Goal: Task Accomplishment & Management: Manage account settings

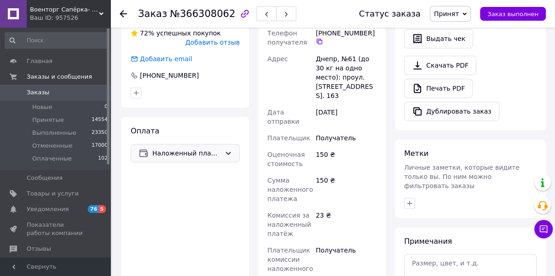
scroll to position [331, 0]
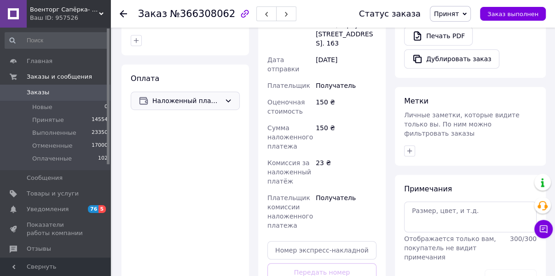
click at [195, 96] on span "Наложенный платеж" at bounding box center [186, 101] width 69 height 10
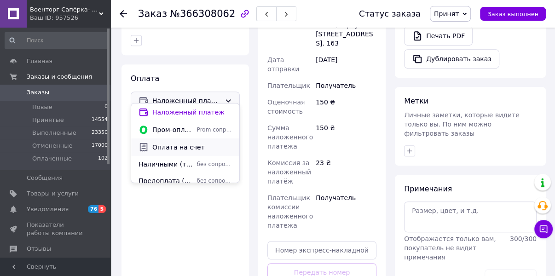
click at [182, 148] on span "Оплата на счет" at bounding box center [192, 147] width 80 height 9
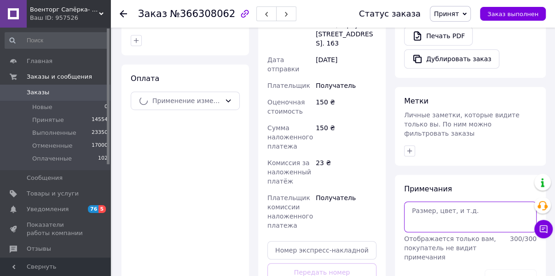
click at [425, 201] on textarea at bounding box center [470, 216] width 132 height 30
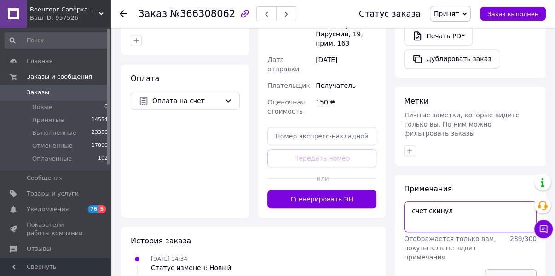
type textarea "счет скинул"
click at [507, 269] on button "Сохранить" at bounding box center [510, 278] width 52 height 18
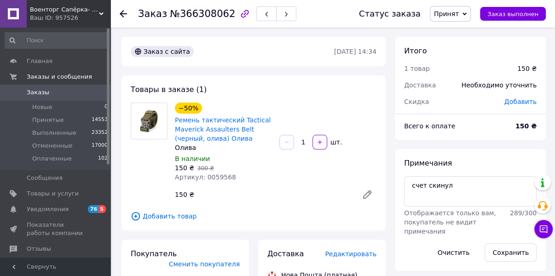
click at [457, 13] on span "Принят" at bounding box center [446, 13] width 25 height 7
click at [460, 46] on li "Отменен" at bounding box center [454, 46] width 49 height 14
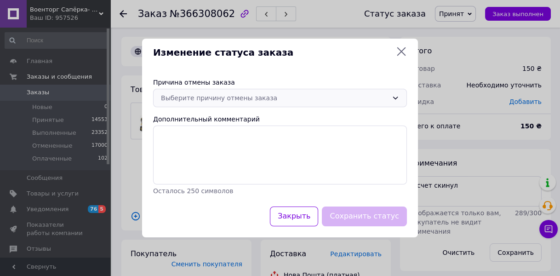
click at [211, 100] on div "Выберите причину отмены заказа" at bounding box center [274, 98] width 227 height 10
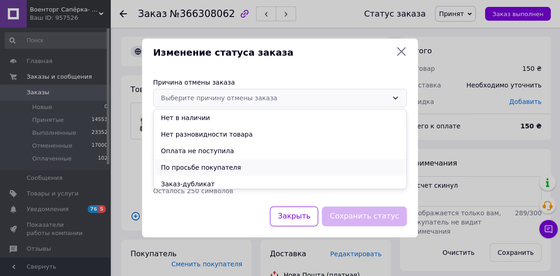
click at [192, 167] on li "По просьбе покупателя" at bounding box center [280, 167] width 253 height 17
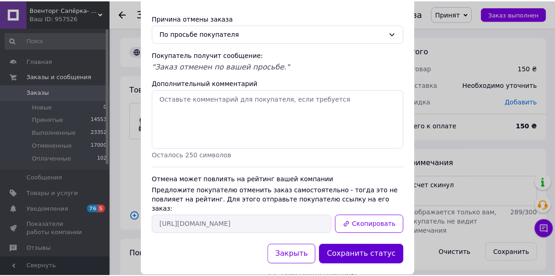
scroll to position [48, 0]
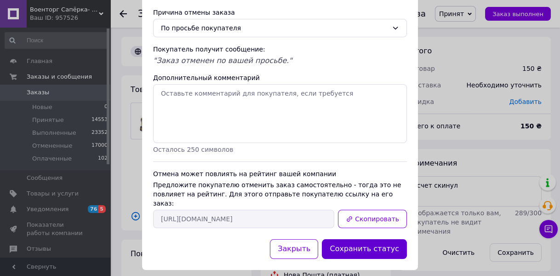
click at [353, 239] on button "Сохранить статус" at bounding box center [364, 249] width 85 height 20
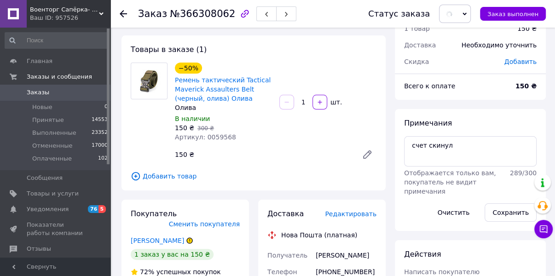
scroll to position [147, 0]
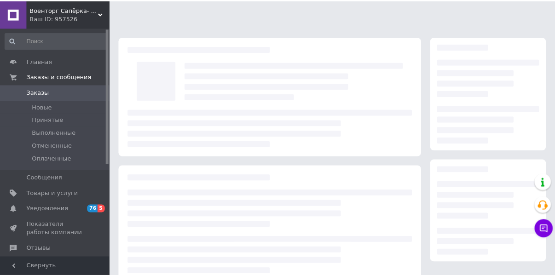
scroll to position [37, 0]
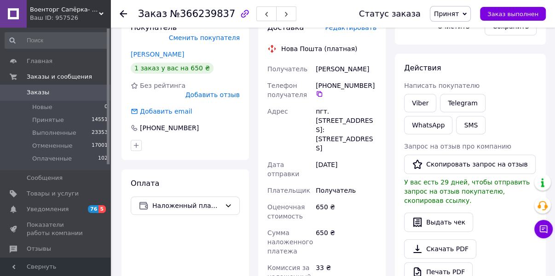
scroll to position [147, 0]
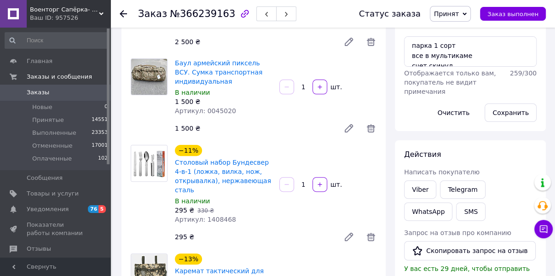
scroll to position [34, 0]
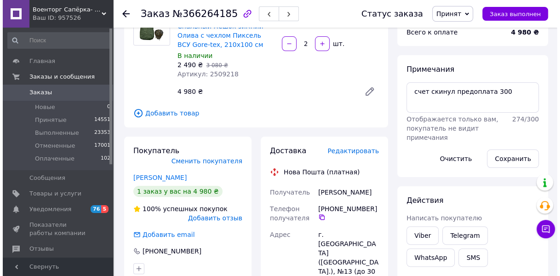
scroll to position [110, 0]
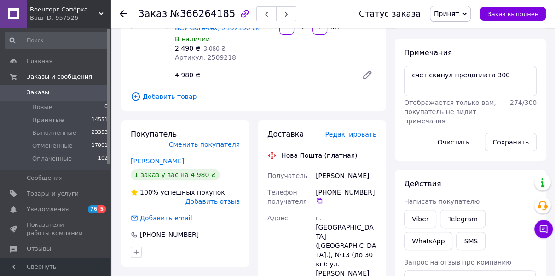
click at [344, 136] on span "Редактировать" at bounding box center [351, 134] width 52 height 7
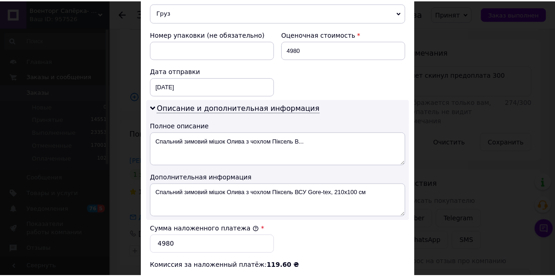
scroll to position [515, 0]
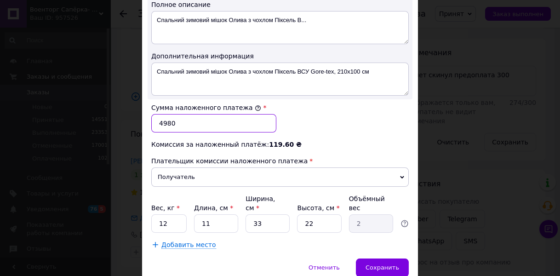
click at [164, 114] on input "4980" at bounding box center [213, 123] width 125 height 18
type input "4680"
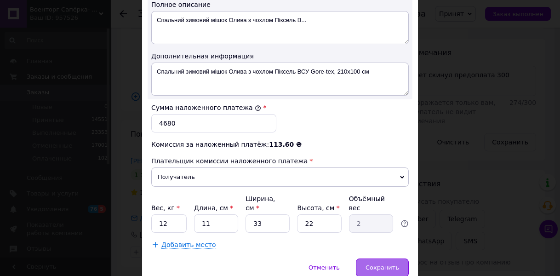
click at [378, 264] on span "Сохранить" at bounding box center [383, 267] width 34 height 7
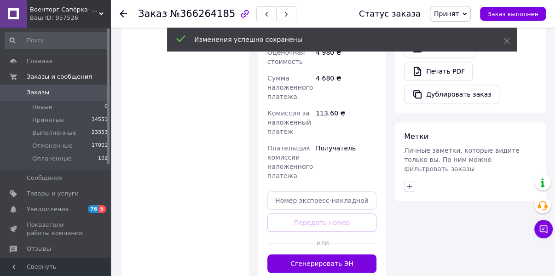
scroll to position [442, 0]
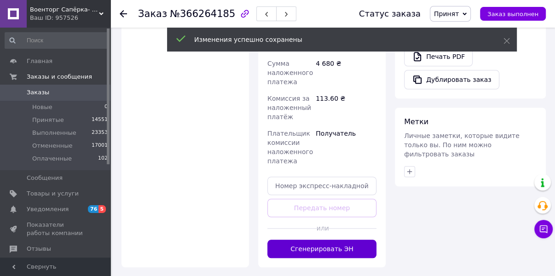
click at [320, 240] on button "Сгенерировать ЭН" at bounding box center [321, 249] width 109 height 18
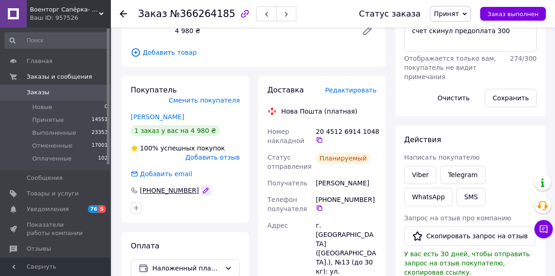
scroll to position [74, 0]
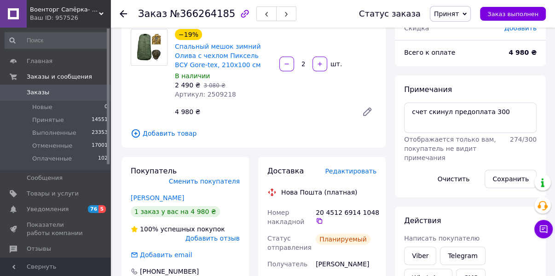
click at [453, 13] on span "Принят" at bounding box center [446, 13] width 25 height 7
drag, startPoint x: 454, startPoint y: 33, endPoint x: 384, endPoint y: 52, distance: 73.0
click at [454, 33] on li "Выполнен" at bounding box center [454, 32] width 49 height 14
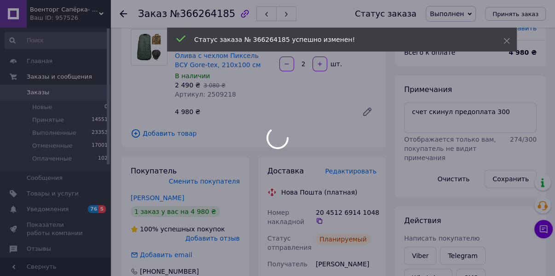
scroll to position [27, 0]
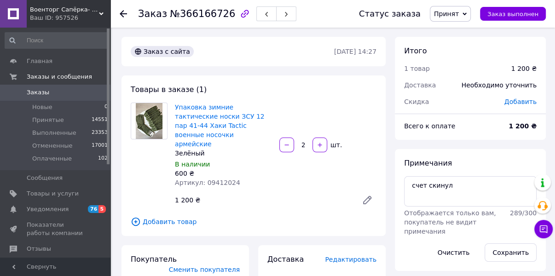
click at [451, 15] on span "Принят" at bounding box center [446, 13] width 25 height 7
drag, startPoint x: 449, startPoint y: 45, endPoint x: 436, endPoint y: 53, distance: 14.9
click at [449, 45] on li "Отменен" at bounding box center [454, 46] width 49 height 14
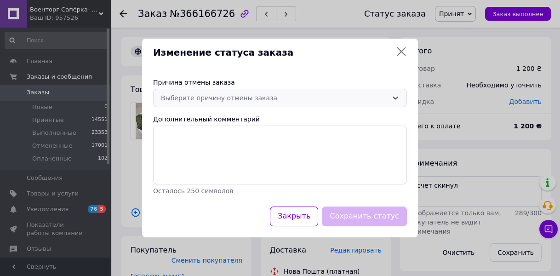
click at [237, 96] on div "Выберите причину отмены заказа" at bounding box center [274, 98] width 227 height 10
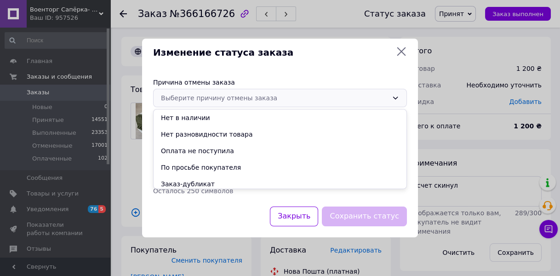
click at [201, 152] on li "Оплата не поступила" at bounding box center [280, 151] width 253 height 17
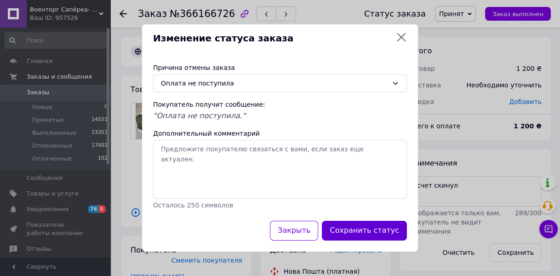
click at [351, 226] on button "Сохранить статус" at bounding box center [364, 231] width 85 height 20
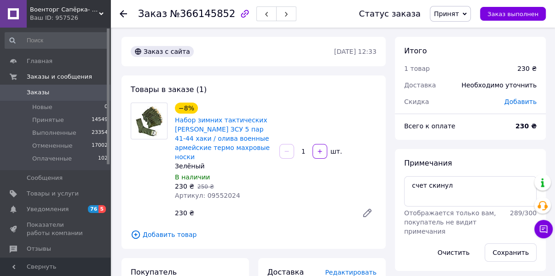
click at [459, 17] on span "Принят" at bounding box center [446, 13] width 25 height 7
click at [454, 46] on li "Отменен" at bounding box center [454, 46] width 49 height 14
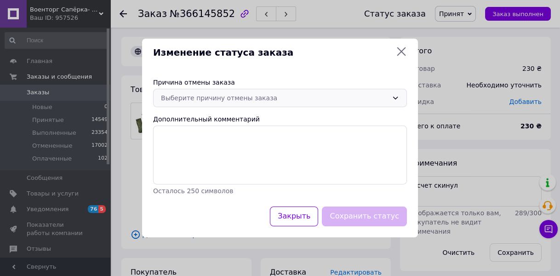
click at [247, 94] on div "Выберите причину отмены заказа" at bounding box center [274, 98] width 227 height 10
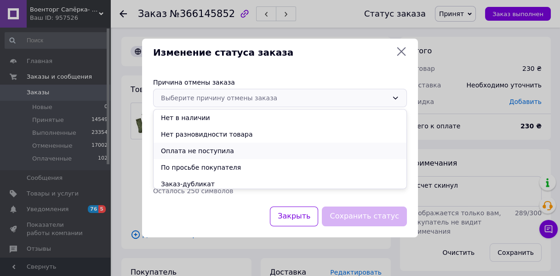
click at [212, 149] on li "Оплата не поступила" at bounding box center [280, 151] width 253 height 17
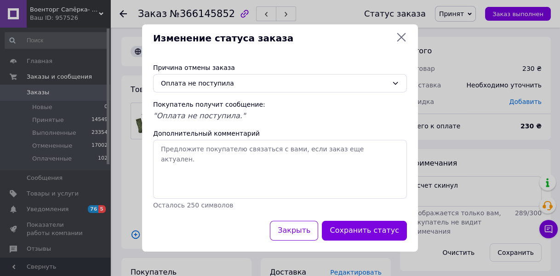
click at [349, 228] on button "Сохранить статус" at bounding box center [364, 231] width 85 height 20
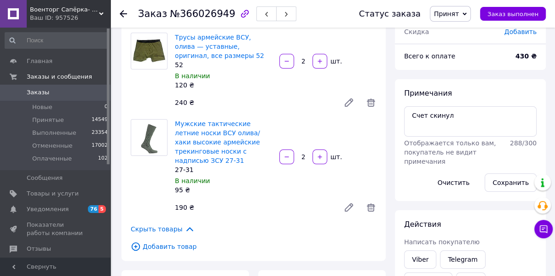
scroll to position [221, 0]
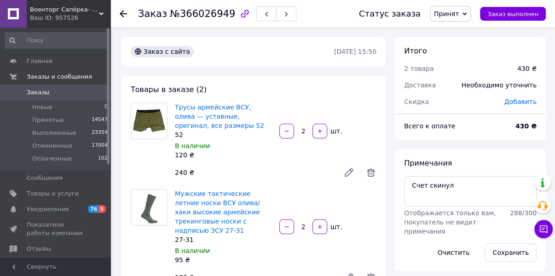
click at [459, 14] on span "Принят" at bounding box center [446, 13] width 25 height 7
click at [448, 48] on li "Отменен" at bounding box center [454, 46] width 49 height 14
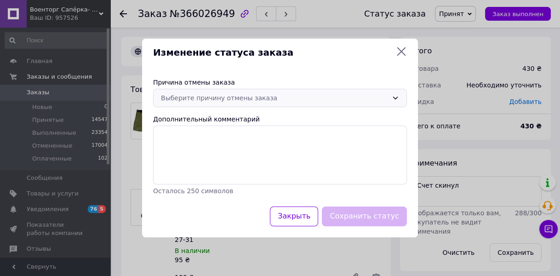
click at [197, 102] on div "Выберите причину отмены заказа" at bounding box center [274, 98] width 227 height 10
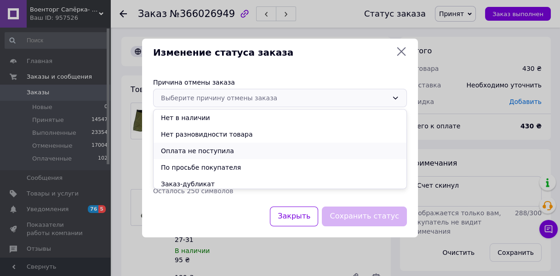
click at [183, 148] on li "Оплата не поступила" at bounding box center [280, 151] width 253 height 17
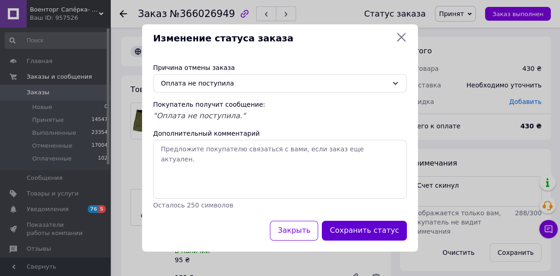
click at [348, 229] on button "Сохранить статус" at bounding box center [364, 231] width 85 height 20
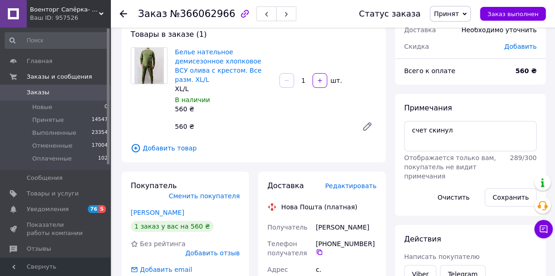
scroll to position [37, 0]
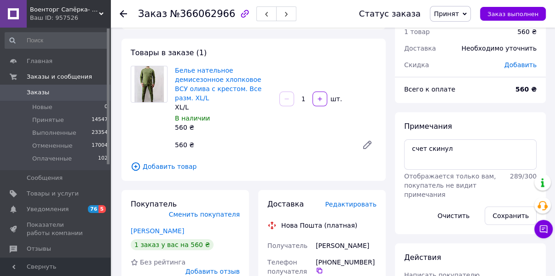
click at [457, 15] on span "Принят" at bounding box center [446, 13] width 25 height 7
click at [452, 44] on li "Отменен" at bounding box center [454, 46] width 49 height 14
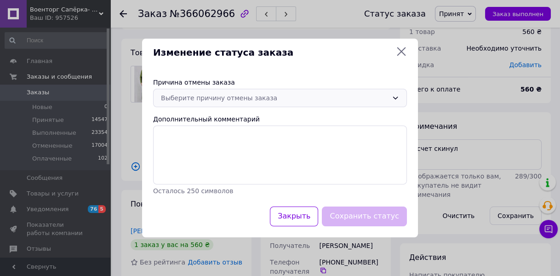
click at [187, 96] on div "Выберите причину отмены заказа" at bounding box center [274, 98] width 227 height 10
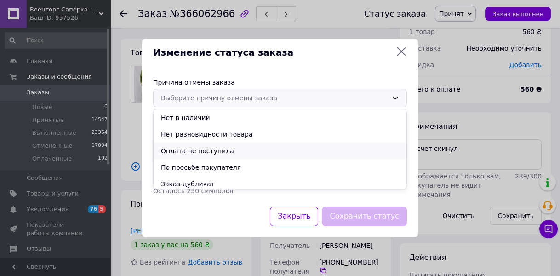
drag, startPoint x: 177, startPoint y: 152, endPoint x: 207, endPoint y: 169, distance: 35.0
click at [178, 152] on li "Оплата не поступила" at bounding box center [280, 151] width 253 height 17
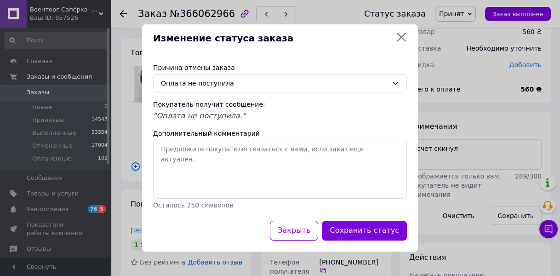
click at [362, 232] on button "Сохранить статус" at bounding box center [364, 231] width 85 height 20
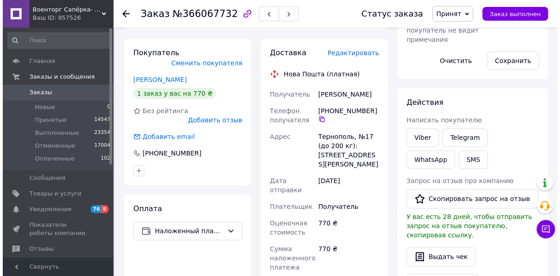
scroll to position [147, 0]
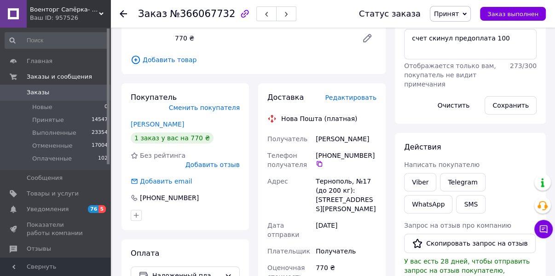
click at [356, 94] on span "Редактировать" at bounding box center [351, 97] width 52 height 7
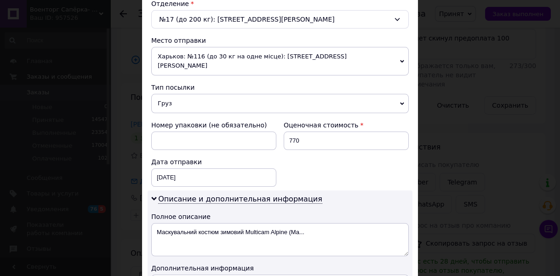
scroll to position [442, 0]
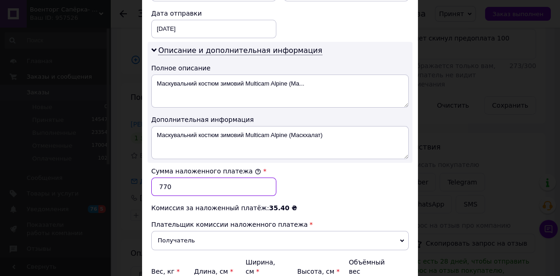
click at [159, 180] on input "770" at bounding box center [213, 187] width 125 height 18
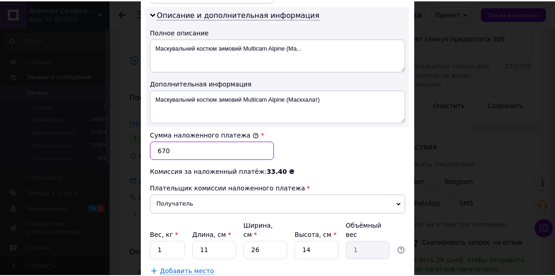
scroll to position [523, 0]
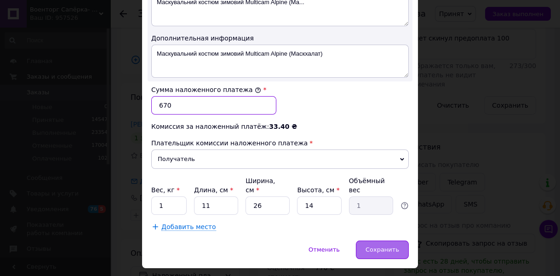
type input "670"
click at [376, 246] on span "Сохранить" at bounding box center [383, 249] width 34 height 7
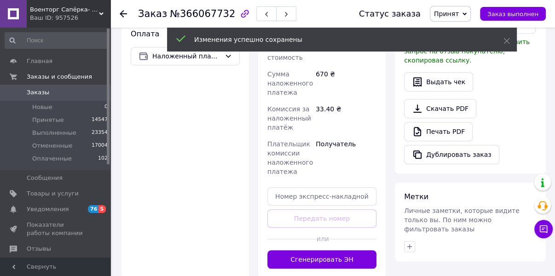
scroll to position [368, 0]
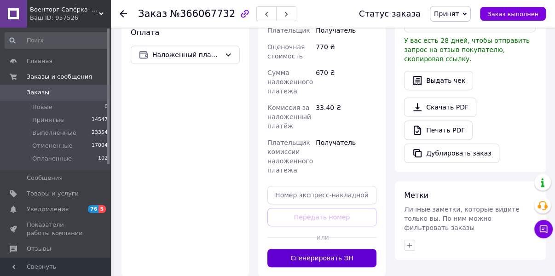
click at [313, 249] on button "Сгенерировать ЭН" at bounding box center [321, 258] width 109 height 18
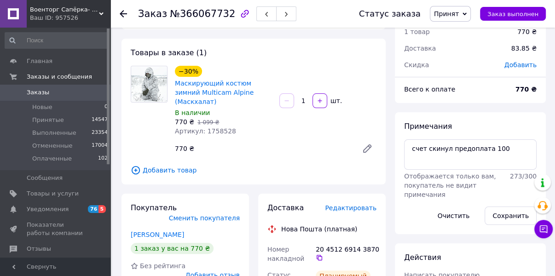
scroll to position [0, 0]
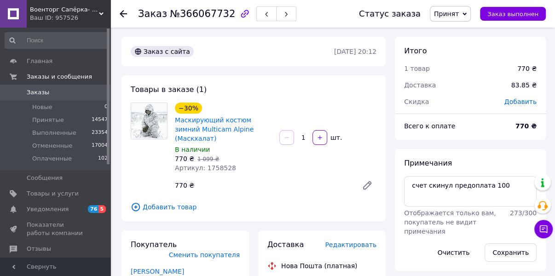
click at [458, 12] on span "Принят" at bounding box center [446, 13] width 25 height 7
click at [449, 34] on li "Выполнен" at bounding box center [454, 32] width 49 height 14
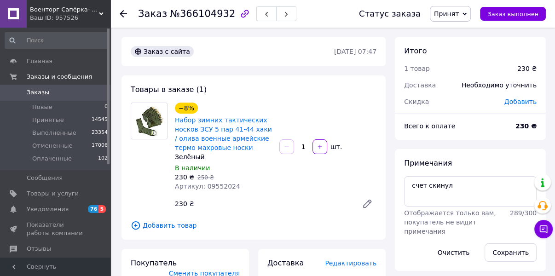
click at [458, 18] on span "Принят" at bounding box center [450, 14] width 41 height 16
click at [453, 46] on li "Отменен" at bounding box center [454, 46] width 49 height 14
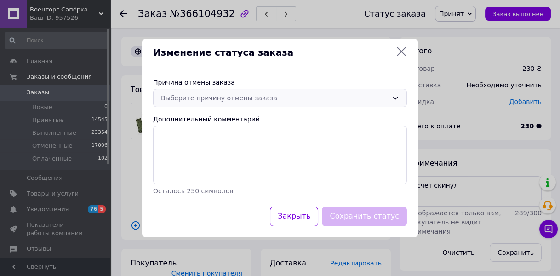
click at [229, 93] on div "Выберите причину отмены заказа" at bounding box center [280, 98] width 254 height 18
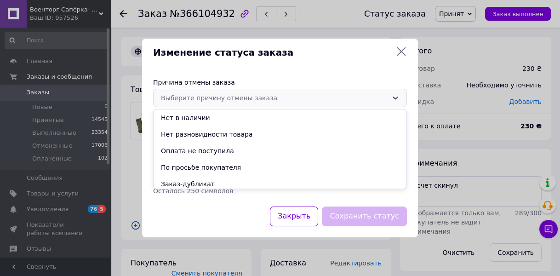
drag, startPoint x: 191, startPoint y: 151, endPoint x: 198, endPoint y: 149, distance: 7.0
click at [193, 151] on li "Оплата не поступила" at bounding box center [280, 151] width 253 height 17
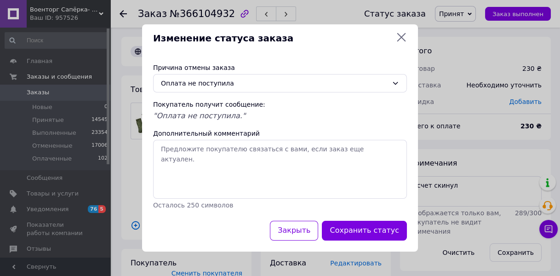
drag, startPoint x: 342, startPoint y: 230, endPoint x: 340, endPoint y: 226, distance: 5.1
click at [343, 230] on button "Сохранить статус" at bounding box center [364, 231] width 85 height 20
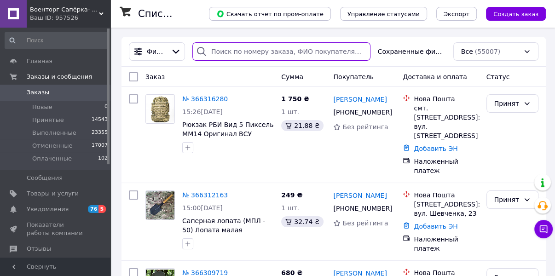
click at [243, 51] on input "search" at bounding box center [281, 51] width 178 height 18
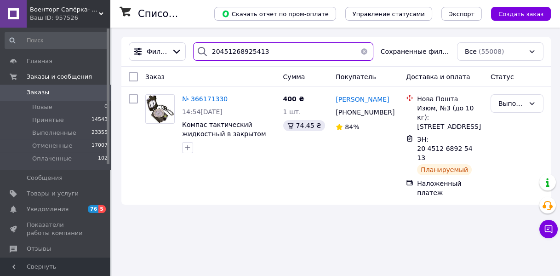
type input "20451268925413"
click at [364, 54] on button "button" at bounding box center [364, 51] width 18 height 18
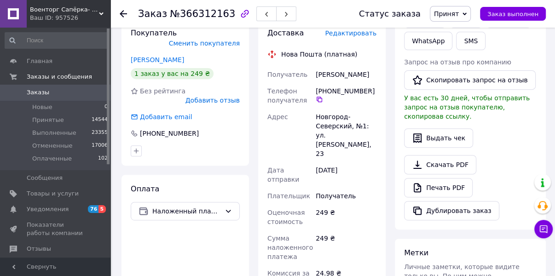
scroll to position [368, 0]
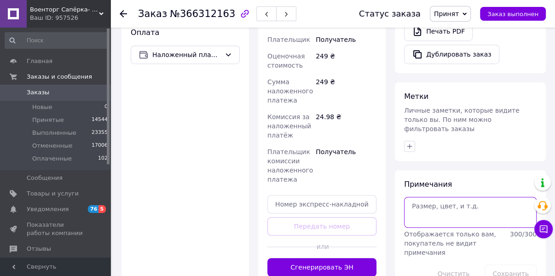
click at [427, 197] on textarea at bounding box center [470, 212] width 132 height 30
type textarea "счет скинул"
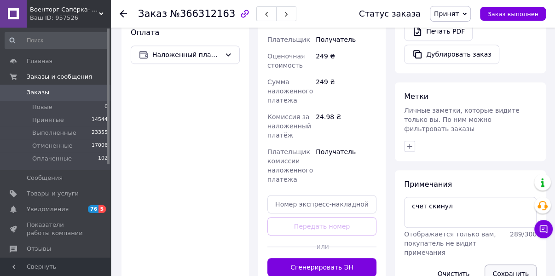
click at [503, 264] on button "Сохранить" at bounding box center [510, 273] width 52 height 18
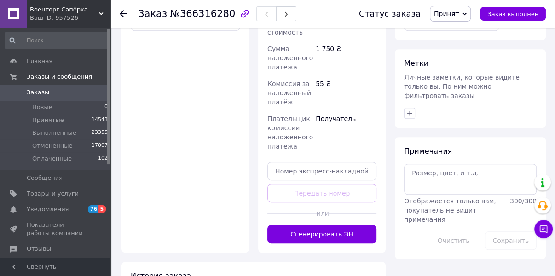
scroll to position [405, 0]
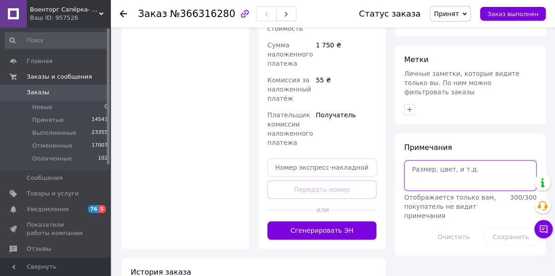
click at [428, 163] on textarea at bounding box center [470, 175] width 132 height 30
type textarea "счет скинул"
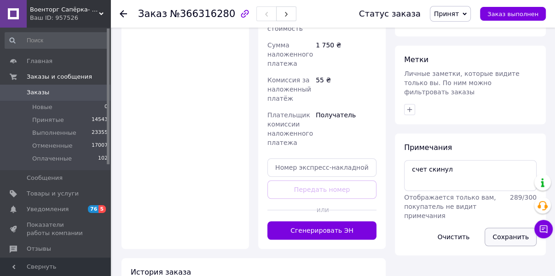
click at [512, 228] on button "Сохранить" at bounding box center [510, 237] width 52 height 18
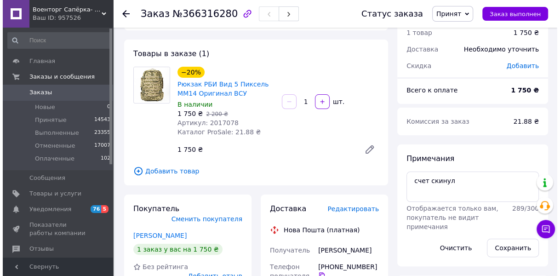
scroll to position [110, 0]
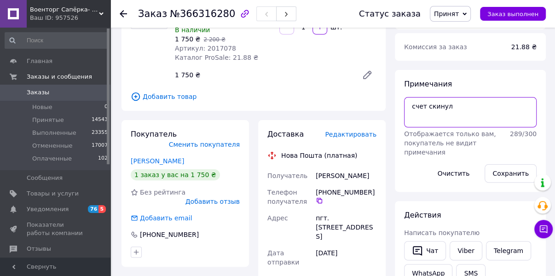
click at [477, 107] on textarea "счет скинул" at bounding box center [470, 112] width 132 height 30
type textarea "счет скинул предоплата 150"
click at [503, 174] on button "Сохранить" at bounding box center [510, 173] width 52 height 18
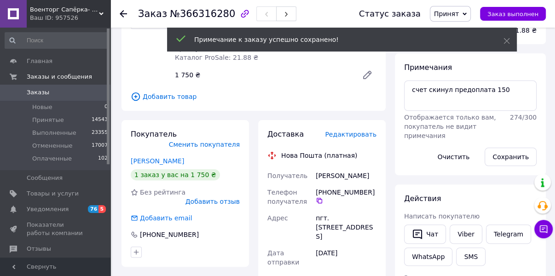
click at [349, 138] on span "Редактировать" at bounding box center [351, 134] width 52 height 7
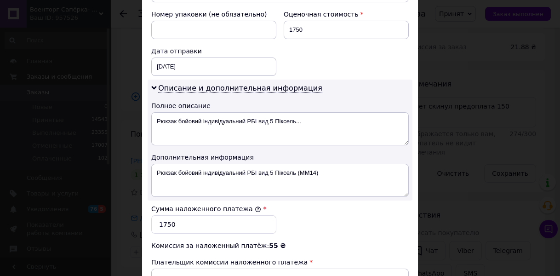
scroll to position [405, 0]
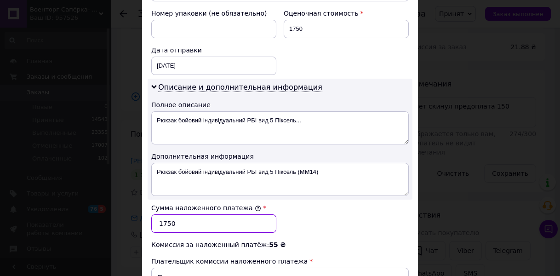
click at [181, 214] on input "1750" at bounding box center [213, 223] width 125 height 18
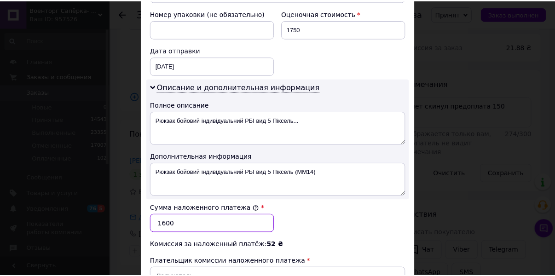
scroll to position [523, 0]
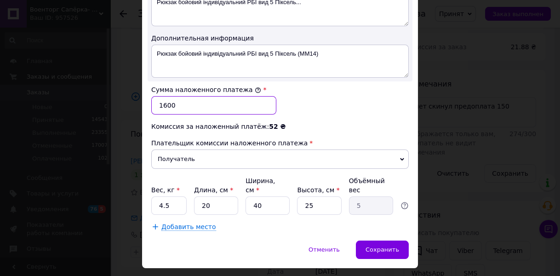
type input "1600"
click at [178, 196] on input "4.5" at bounding box center [168, 205] width 35 height 18
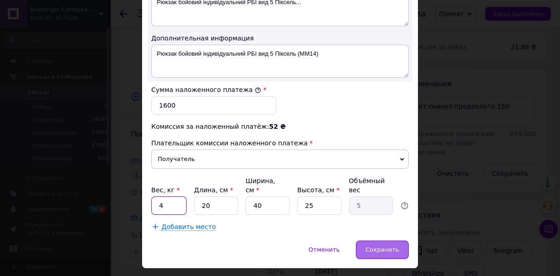
type input "4"
click at [381, 246] on span "Сохранить" at bounding box center [383, 249] width 34 height 7
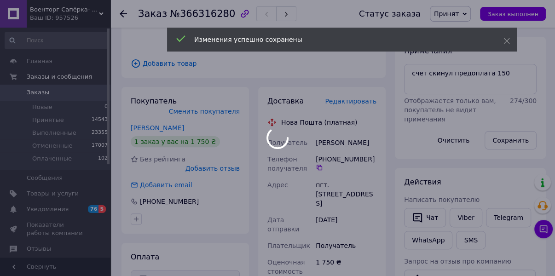
scroll to position [368, 0]
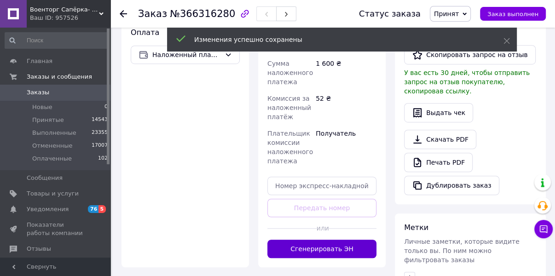
click at [332, 243] on button "Сгенерировать ЭН" at bounding box center [321, 249] width 109 height 18
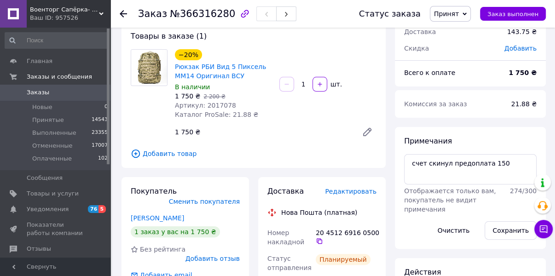
scroll to position [37, 0]
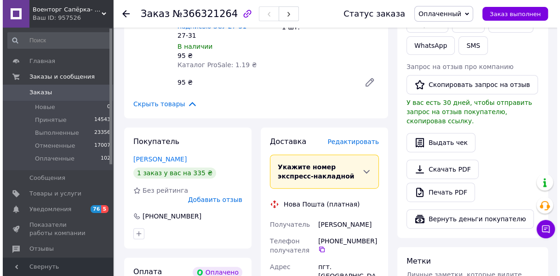
scroll to position [258, 0]
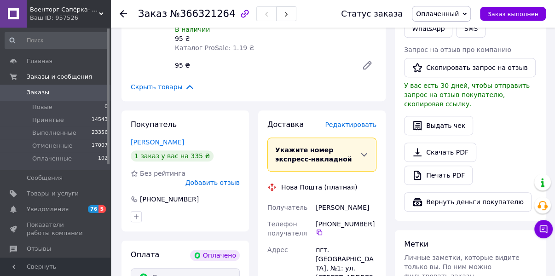
click at [351, 121] on span "Редактировать" at bounding box center [351, 124] width 52 height 7
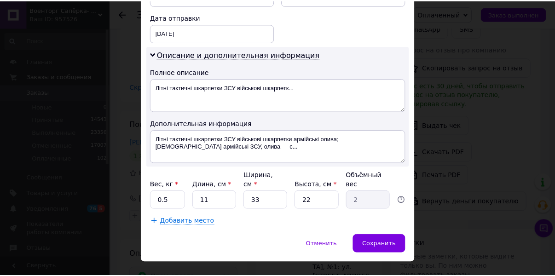
scroll to position [433, 0]
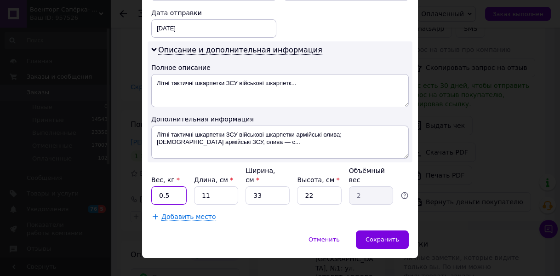
click at [172, 186] on input "0.5" at bounding box center [168, 195] width 35 height 18
type input "0"
type input "1"
click at [377, 236] on span "Сохранить" at bounding box center [383, 239] width 34 height 7
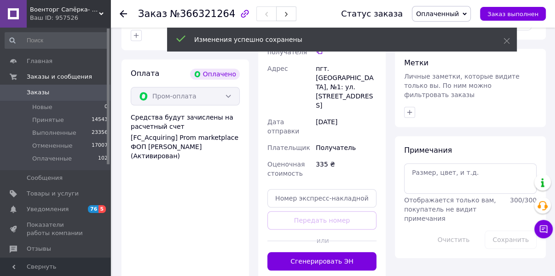
scroll to position [442, 0]
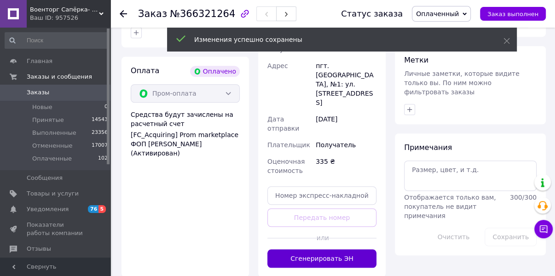
click at [324, 249] on button "Сгенерировать ЭН" at bounding box center [321, 258] width 109 height 18
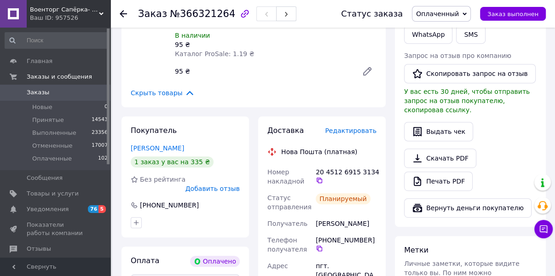
scroll to position [74, 0]
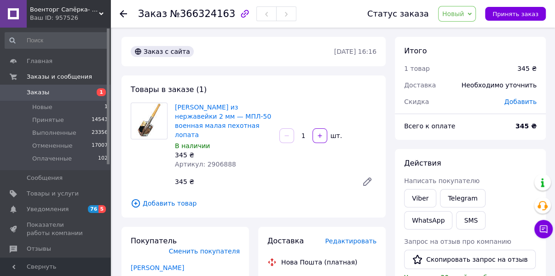
click at [462, 15] on span "Новый" at bounding box center [453, 13] width 22 height 7
click at [464, 32] on li "Принят" at bounding box center [462, 32] width 49 height 14
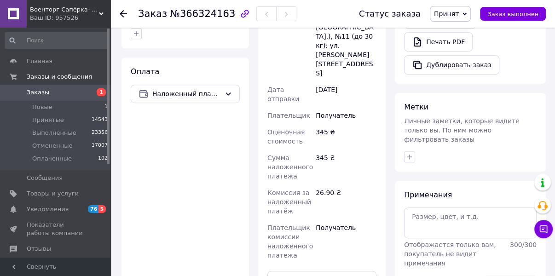
scroll to position [368, 0]
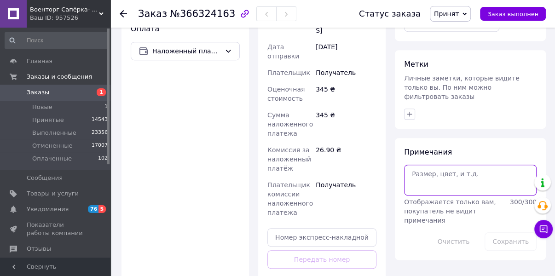
click at [431, 165] on textarea at bounding box center [470, 180] width 132 height 30
type textarea "счет скинул"
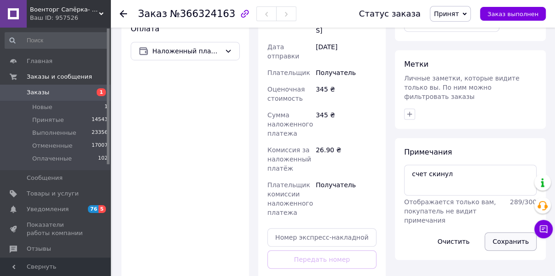
click at [506, 232] on button "Сохранить" at bounding box center [510, 241] width 52 height 18
click at [240, 71] on div "Оплата Наложенный платеж" at bounding box center [184, 167] width 127 height 304
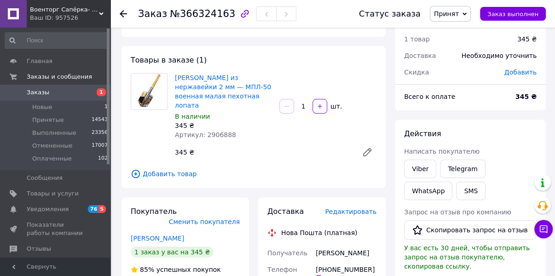
scroll to position [0, 0]
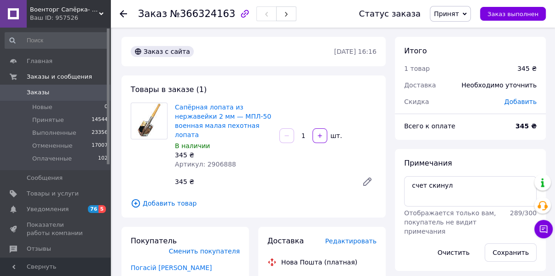
drag, startPoint x: 288, startPoint y: 42, endPoint x: 273, endPoint y: 53, distance: 19.1
click at [288, 42] on div "Заказ с сайта [DATE] 16:16" at bounding box center [253, 51] width 264 height 29
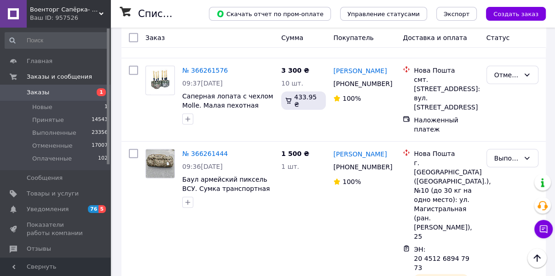
scroll to position [1780, 0]
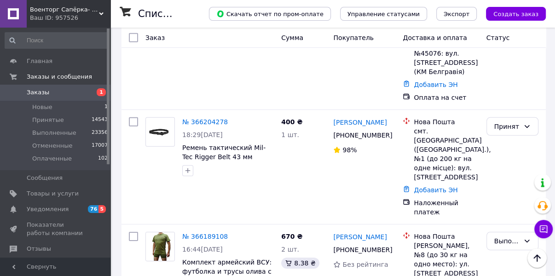
scroll to position [1945, 0]
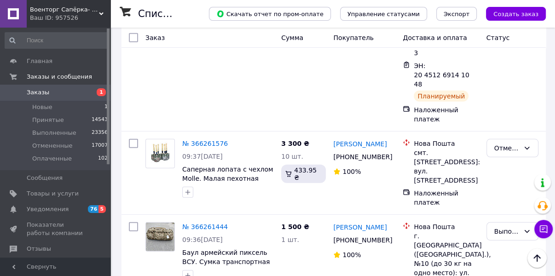
scroll to position [1770, 0]
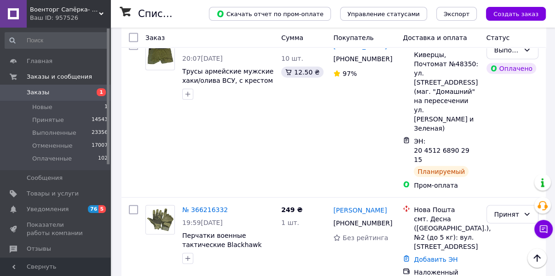
scroll to position [1361, 0]
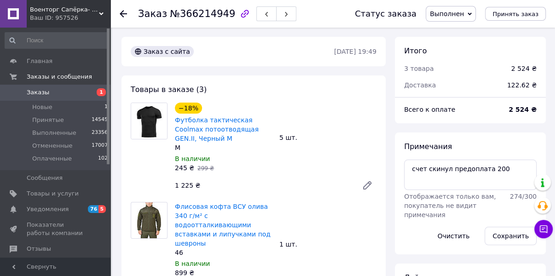
click at [122, 13] on use at bounding box center [123, 13] width 7 height 7
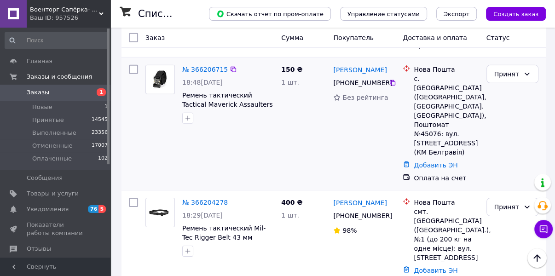
scroll to position [1945, 0]
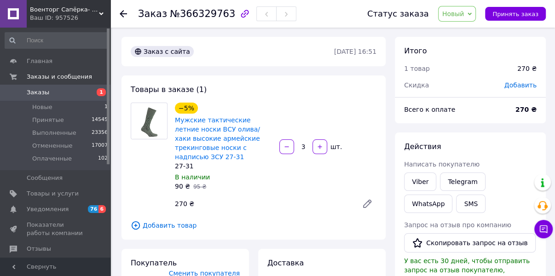
click at [472, 10] on span "Новый" at bounding box center [457, 14] width 38 height 16
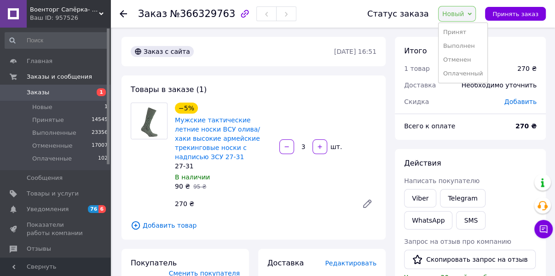
click at [464, 34] on li "Принят" at bounding box center [462, 32] width 49 height 14
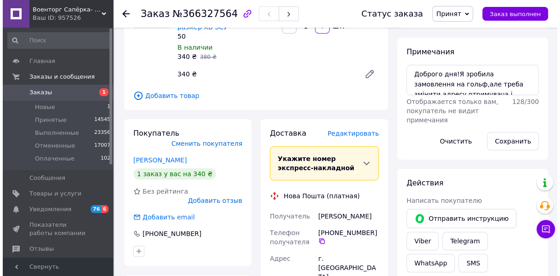
scroll to position [110, 0]
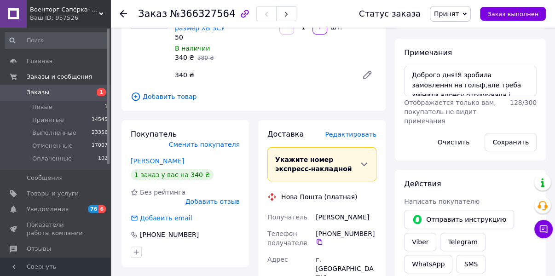
click at [354, 134] on span "Редактировать" at bounding box center [351, 134] width 52 height 7
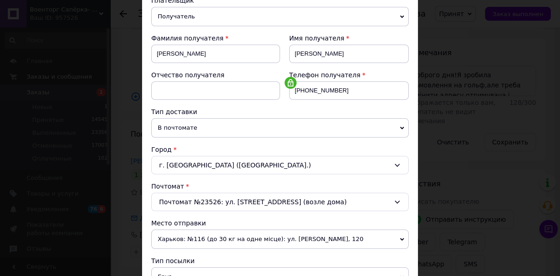
click at [196, 128] on span "В почтомате" at bounding box center [280, 127] width 258 height 19
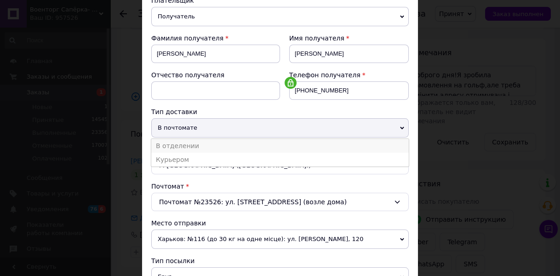
click at [196, 142] on li "В отделении" at bounding box center [280, 146] width 258 height 14
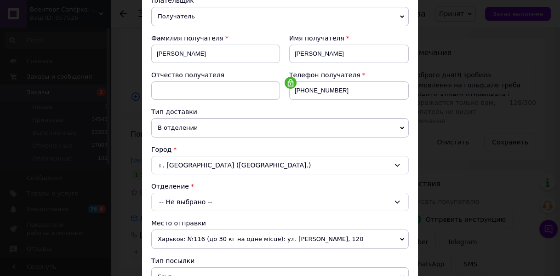
click at [213, 197] on div "-- Не выбрано --" at bounding box center [280, 202] width 258 height 18
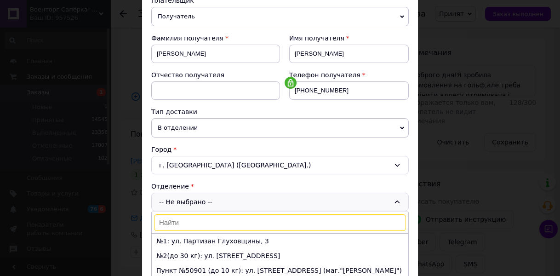
scroll to position [184, 0]
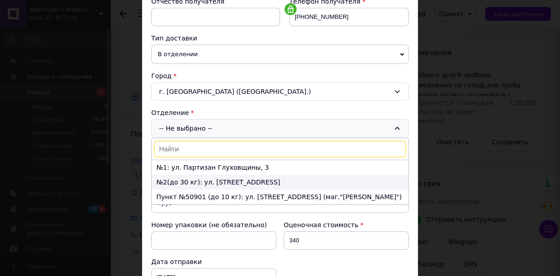
click at [225, 180] on li "№2(до 30 кг): ул. Защитников Украины, 2а" at bounding box center [280, 182] width 257 height 15
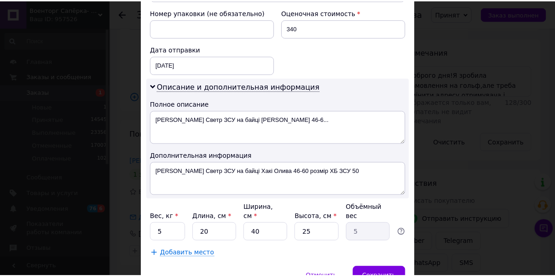
scroll to position [433, 0]
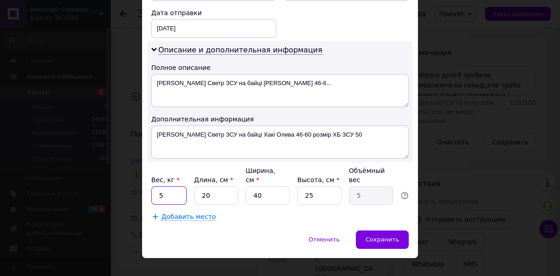
click at [172, 186] on input "5" at bounding box center [168, 195] width 35 height 18
type input "1"
click at [378, 236] on span "Сохранить" at bounding box center [383, 239] width 34 height 7
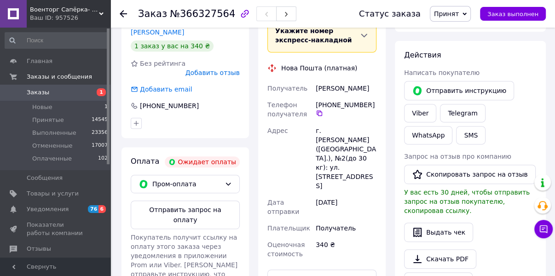
scroll to position [258, 0]
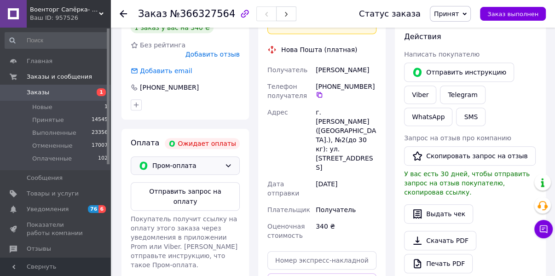
click at [158, 161] on span "Пром-оплата" at bounding box center [186, 166] width 69 height 10
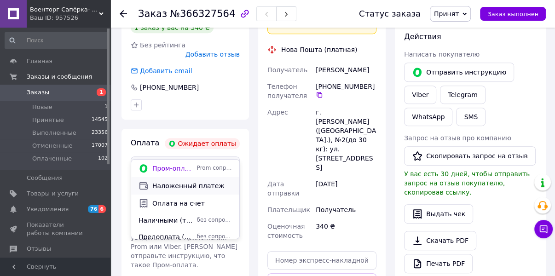
click at [184, 185] on span "Наложенный платеж" at bounding box center [192, 185] width 80 height 9
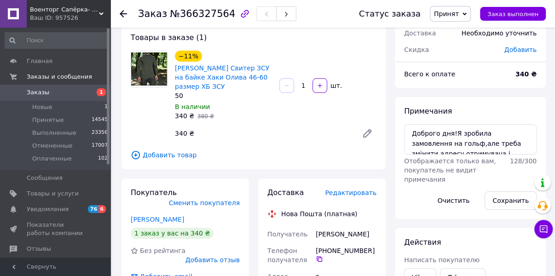
scroll to position [37, 0]
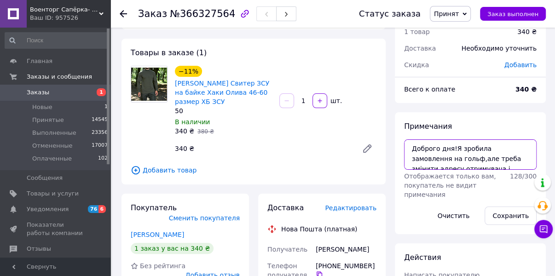
click at [513, 170] on textarea "Доброго дня!Я зробила замовлення на гольф,але треба змінити адресу отримувача і…" at bounding box center [470, 154] width 132 height 30
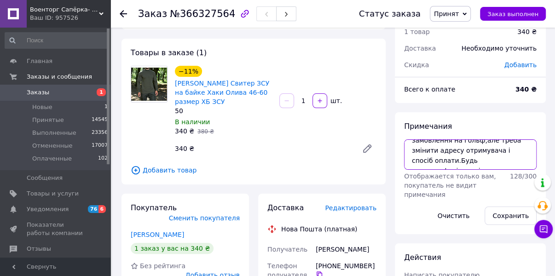
scroll to position [29, 0]
click at [445, 170] on textarea "Доброго дня!Я зробила замовлення на гольф,але треба змінити адресу отримувача і…" at bounding box center [470, 154] width 132 height 30
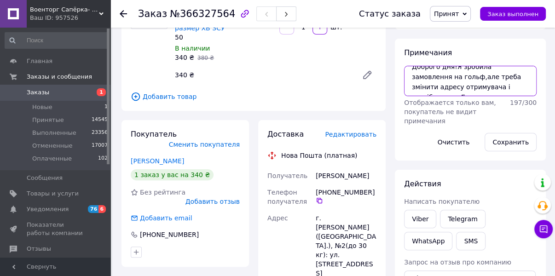
scroll to position [0, 0]
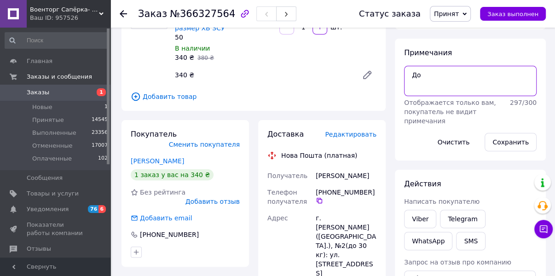
type textarea "Д"
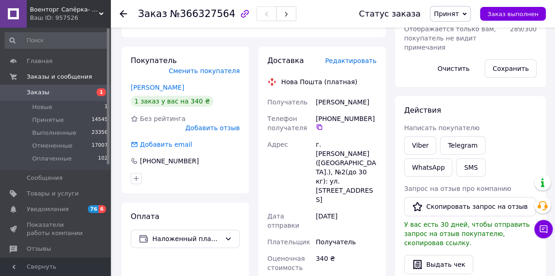
scroll to position [110, 0]
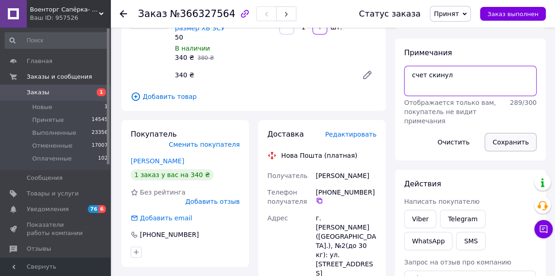
type textarea "счет скинул"
click at [509, 142] on button "Сохранить" at bounding box center [510, 142] width 52 height 18
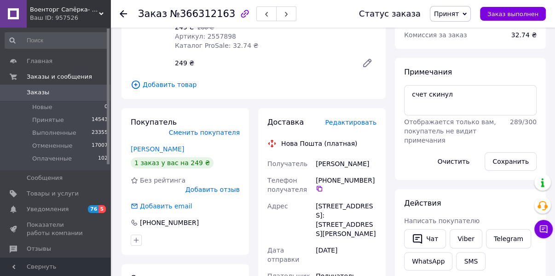
scroll to position [110, 0]
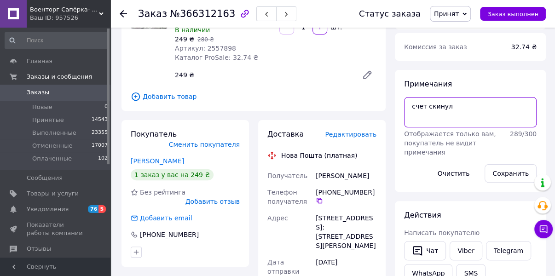
click at [465, 117] on textarea "счет скинул" at bounding box center [470, 112] width 132 height 30
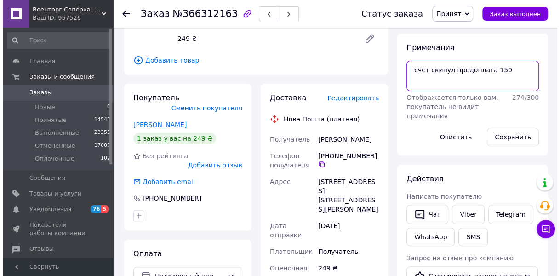
scroll to position [147, 0]
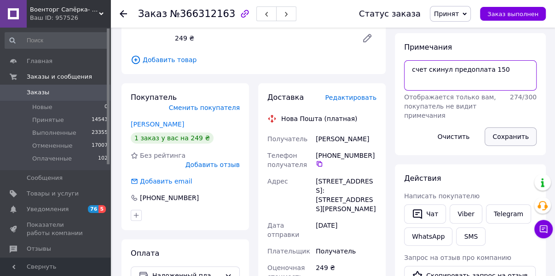
type textarea "счет скинул предоплата 150"
drag, startPoint x: 509, startPoint y: 134, endPoint x: 419, endPoint y: 132, distance: 89.7
click at [509, 134] on button "Сохранить" at bounding box center [510, 136] width 52 height 18
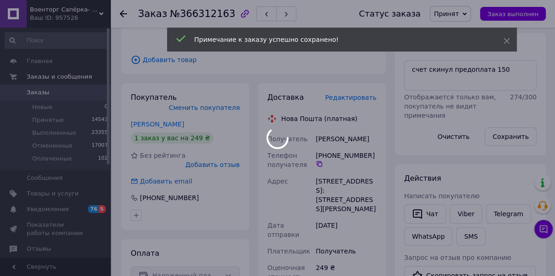
click at [350, 101] on body "Военторг Сапёрка- оптово-розничный магазин армейской экипировки, одежды, обуви …" at bounding box center [277, 234] width 555 height 762
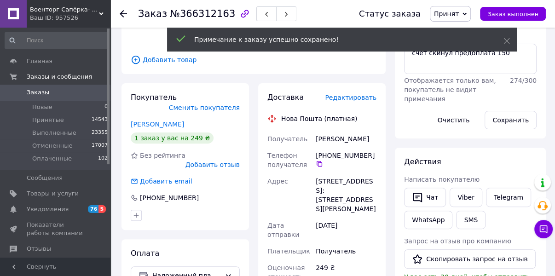
click at [350, 99] on span "Редактировать" at bounding box center [351, 97] width 52 height 7
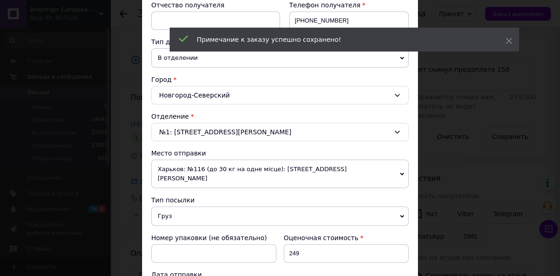
scroll to position [331, 0]
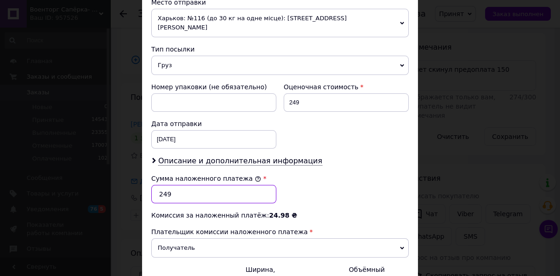
click at [163, 185] on input "249" at bounding box center [213, 194] width 125 height 18
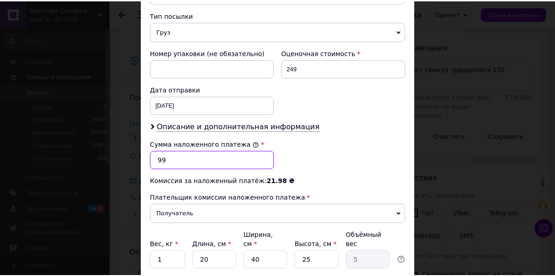
scroll to position [421, 0]
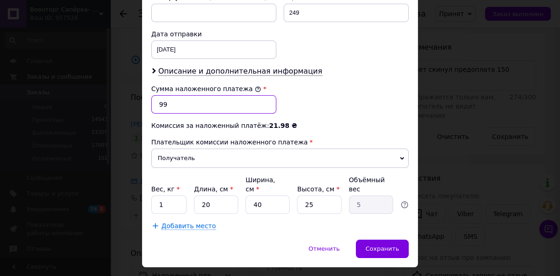
type input "99"
click at [167, 195] on input "1" at bounding box center [168, 204] width 35 height 18
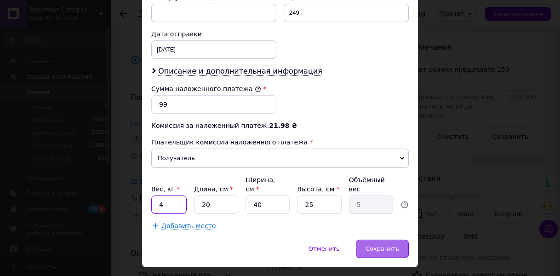
type input "4"
drag, startPoint x: 406, startPoint y: 225, endPoint x: 378, endPoint y: 227, distance: 28.2
click at [406, 240] on div "Сохранить" at bounding box center [382, 249] width 53 height 18
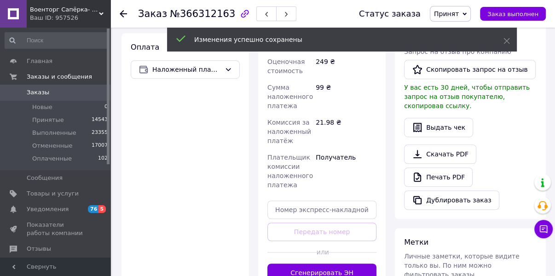
scroll to position [368, 0]
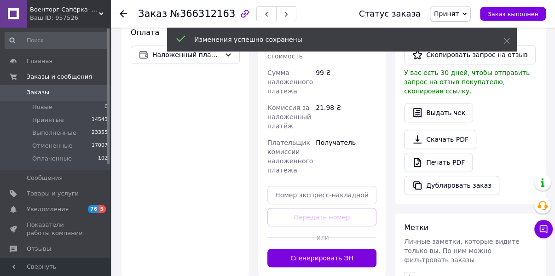
click at [317, 249] on button "Сгенерировать ЭН" at bounding box center [321, 258] width 109 height 18
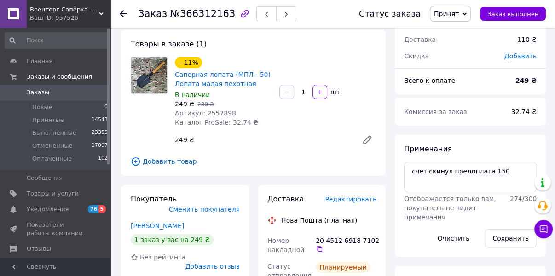
scroll to position [0, 0]
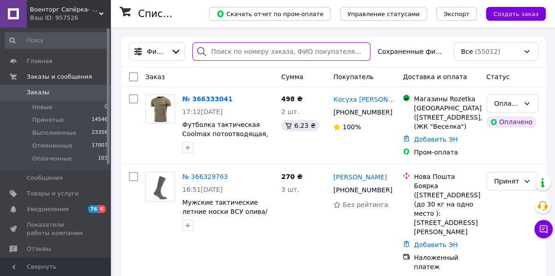
click at [229, 52] on input "search" at bounding box center [281, 51] width 178 height 18
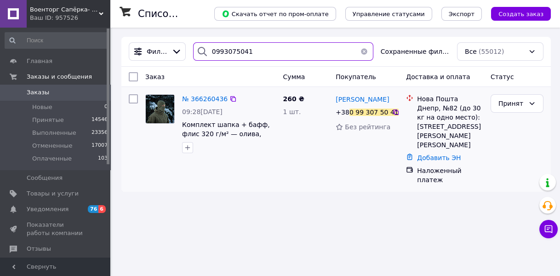
type input "0993075041"
click at [163, 108] on img at bounding box center [160, 109] width 29 height 28
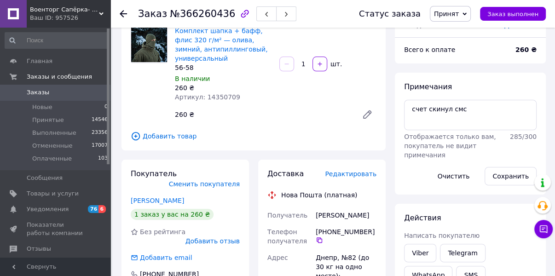
scroll to position [74, 0]
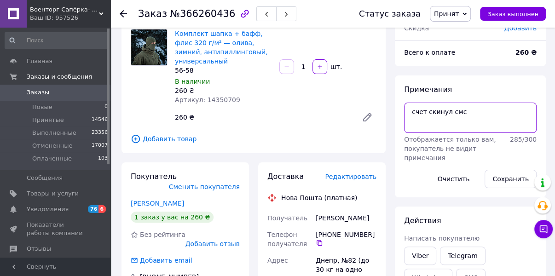
click at [470, 112] on textarea "счет скинул смс" at bounding box center [470, 118] width 132 height 30
click at [471, 110] on textarea "счет скинул смс" at bounding box center [470, 118] width 132 height 30
type textarea "счет скинул телеграм"
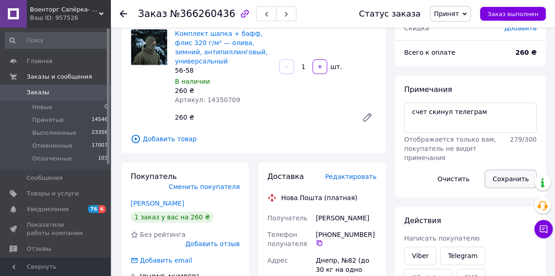
click at [500, 178] on button "Сохранить" at bounding box center [510, 179] width 52 height 18
click at [123, 11] on icon at bounding box center [123, 13] width 7 height 7
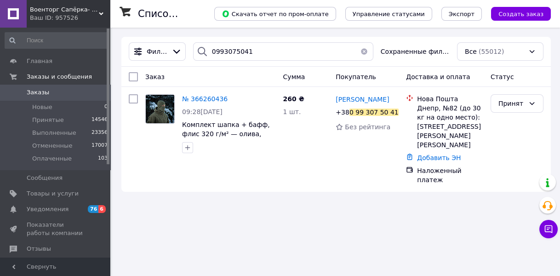
click at [367, 52] on button "button" at bounding box center [364, 51] width 18 height 18
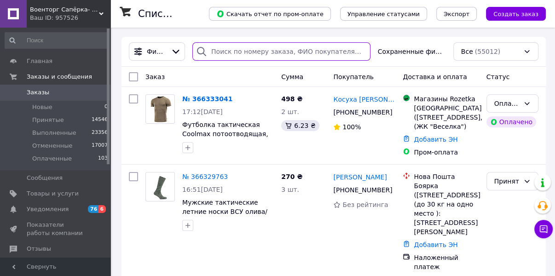
click at [226, 52] on input "search" at bounding box center [281, 51] width 178 height 18
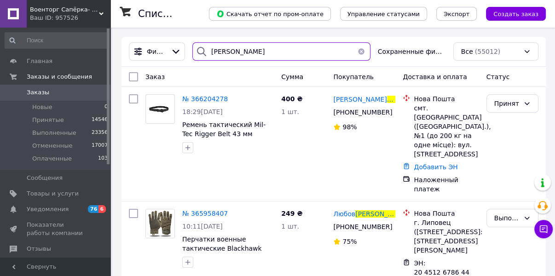
type input "кравченко"
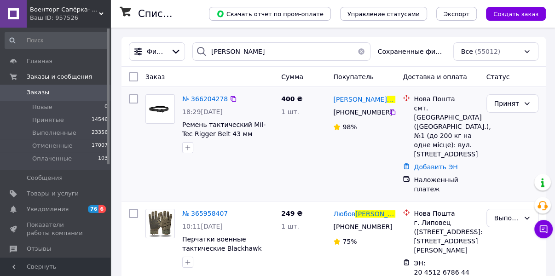
click at [158, 108] on img at bounding box center [160, 109] width 29 height 16
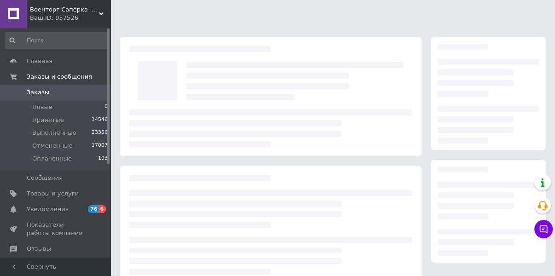
click at [158, 108] on div at bounding box center [271, 97] width 302 height 120
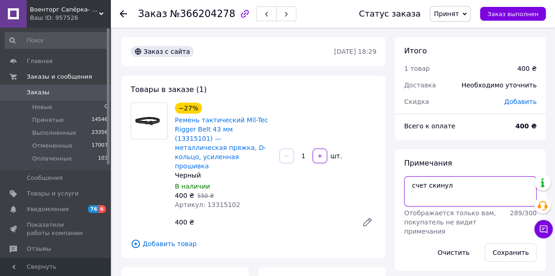
click at [454, 193] on textarea "счет скинул" at bounding box center [470, 191] width 132 height 30
type textarea "счет скинул предоплата 100"
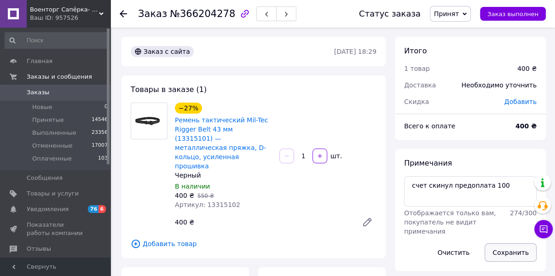
click at [510, 252] on button "Сохранить" at bounding box center [510, 252] width 52 height 18
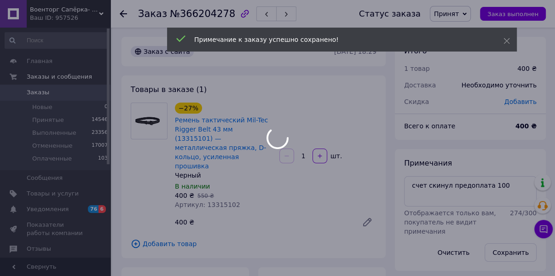
click at [120, 13] on div at bounding box center [277, 138] width 555 height 276
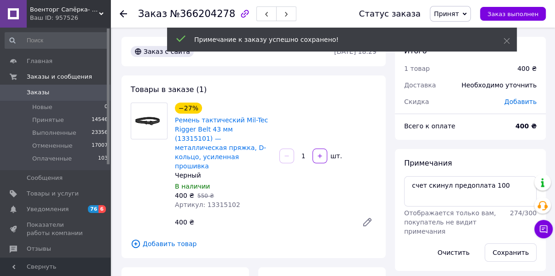
click at [121, 13] on use at bounding box center [123, 13] width 7 height 7
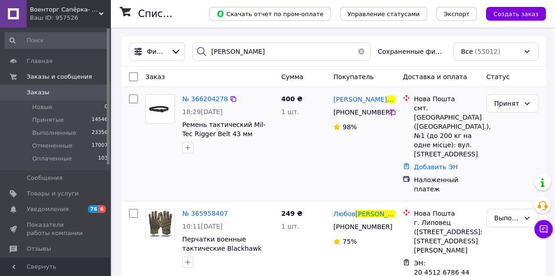
click at [155, 101] on img at bounding box center [160, 109] width 29 height 16
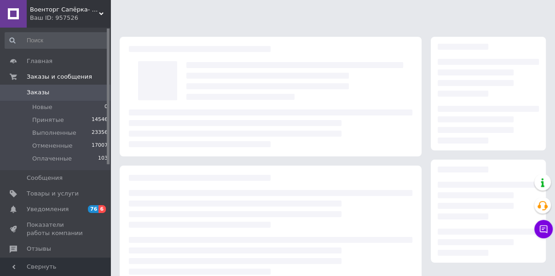
click at [155, 101] on div at bounding box center [157, 81] width 48 height 48
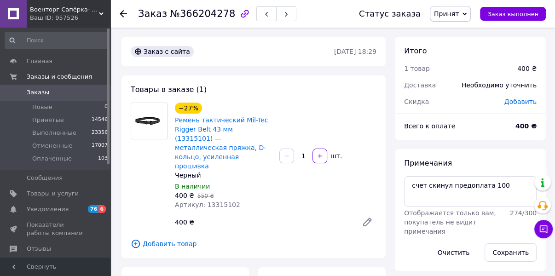
click at [126, 13] on div at bounding box center [129, 14] width 18 height 28
click at [122, 13] on use at bounding box center [123, 13] width 7 height 7
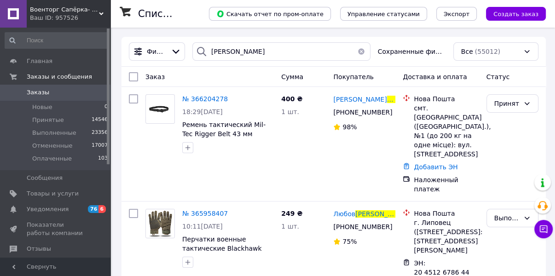
click at [363, 53] on button "button" at bounding box center [361, 51] width 18 height 18
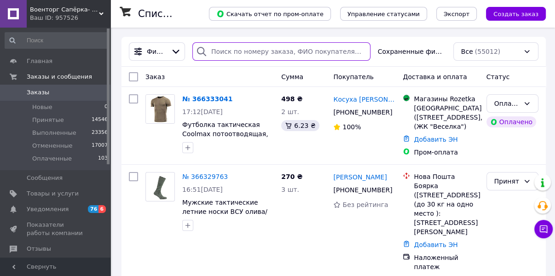
click at [221, 55] on input "search" at bounding box center [281, 51] width 178 height 18
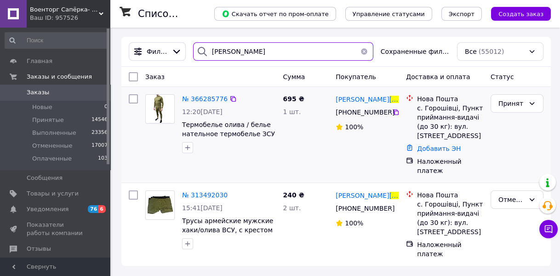
type input "найдиш"
click at [161, 111] on img at bounding box center [160, 109] width 22 height 29
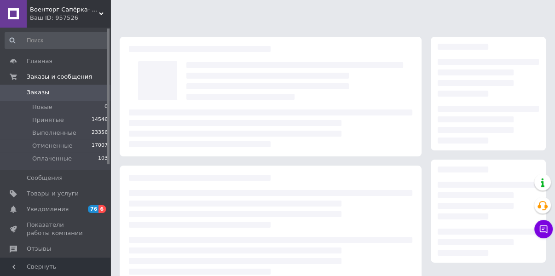
click at [161, 111] on div at bounding box center [270, 128] width 283 height 38
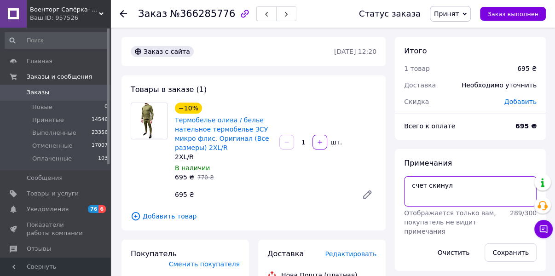
click at [455, 186] on textarea "счет скинул" at bounding box center [470, 191] width 132 height 30
type textarea "счет скинул предоплата 150"
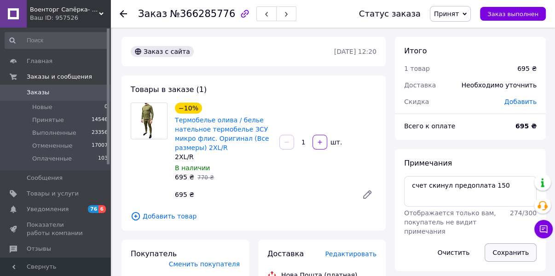
click at [511, 250] on button "Сохранить" at bounding box center [510, 252] width 52 height 18
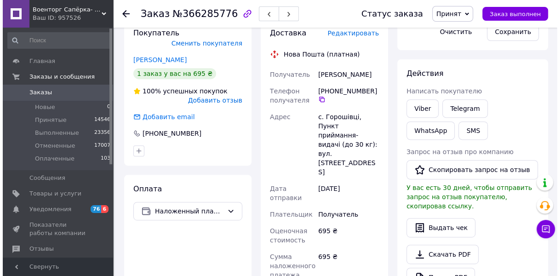
scroll to position [74, 0]
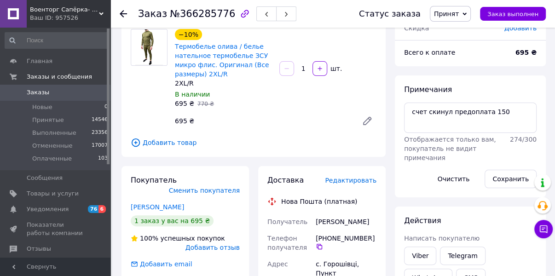
click at [347, 183] on span "Редактировать" at bounding box center [351, 180] width 52 height 7
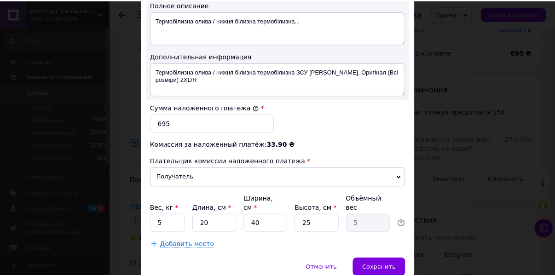
scroll to position [515, 0]
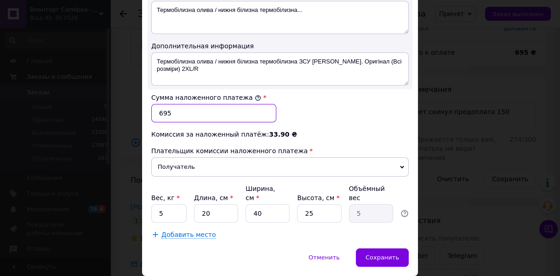
click at [165, 105] on input "695" at bounding box center [213, 113] width 125 height 18
type input "545"
click at [175, 204] on input "5" at bounding box center [168, 213] width 35 height 18
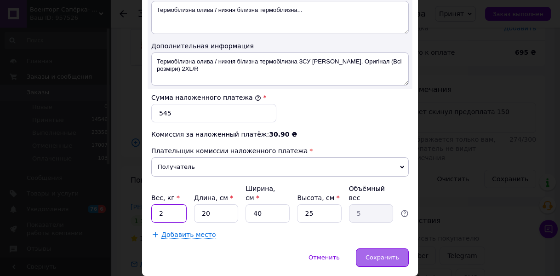
type input "2"
click at [379, 254] on span "Сохранить" at bounding box center [383, 257] width 34 height 7
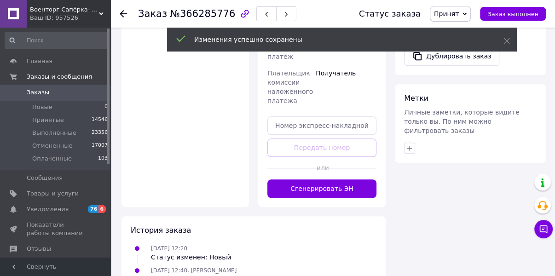
scroll to position [478, 0]
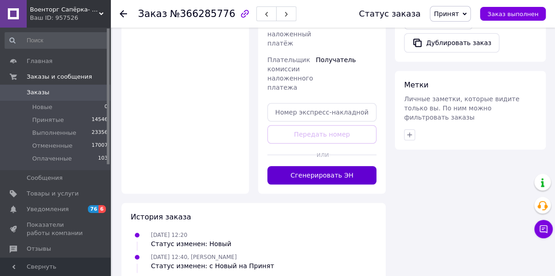
click at [313, 166] on button "Сгенерировать ЭН" at bounding box center [321, 175] width 109 height 18
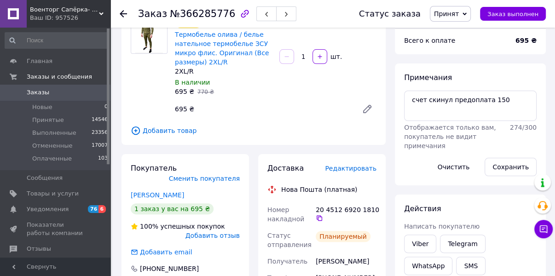
scroll to position [0, 0]
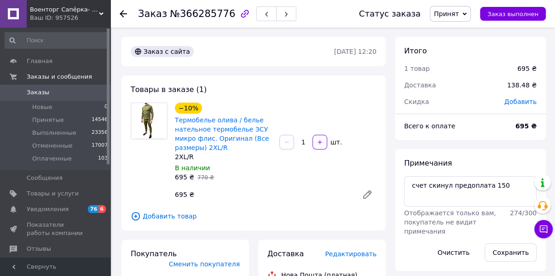
click at [124, 13] on use at bounding box center [123, 13] width 7 height 7
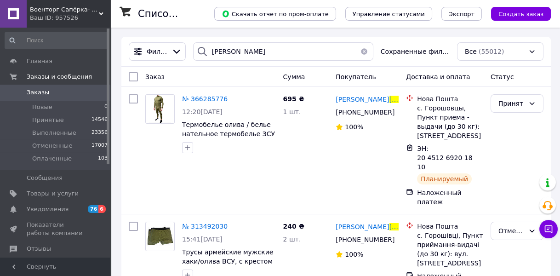
click at [367, 52] on button "button" at bounding box center [364, 51] width 18 height 18
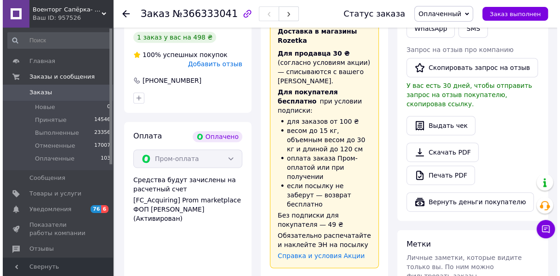
scroll to position [184, 0]
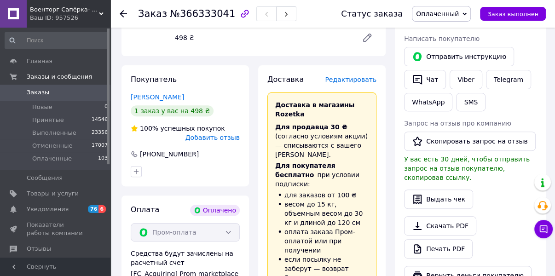
click at [350, 76] on span "Редактировать" at bounding box center [351, 79] width 52 height 7
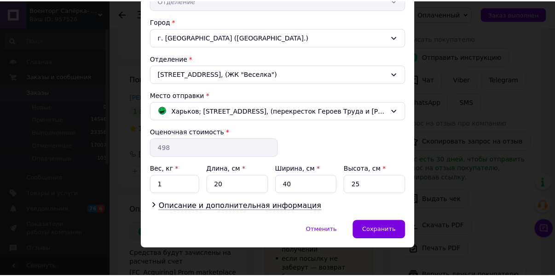
scroll to position [237, 0]
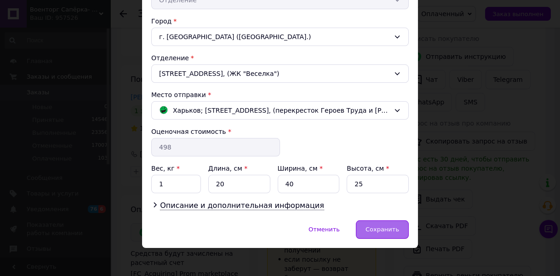
click at [376, 229] on span "Сохранить" at bounding box center [383, 229] width 34 height 7
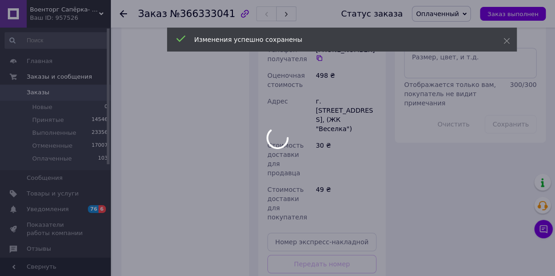
scroll to position [589, 0]
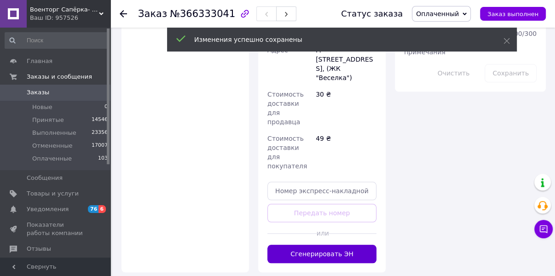
click at [327, 245] on button "Сгенерировать ЭН" at bounding box center [321, 254] width 109 height 18
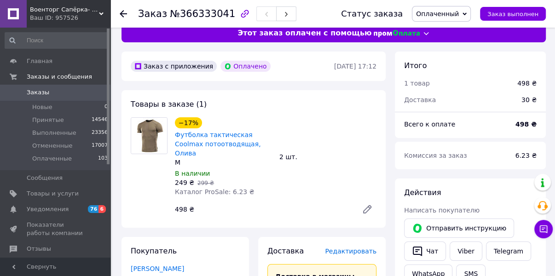
scroll to position [0, 0]
